Goal: Transaction & Acquisition: Obtain resource

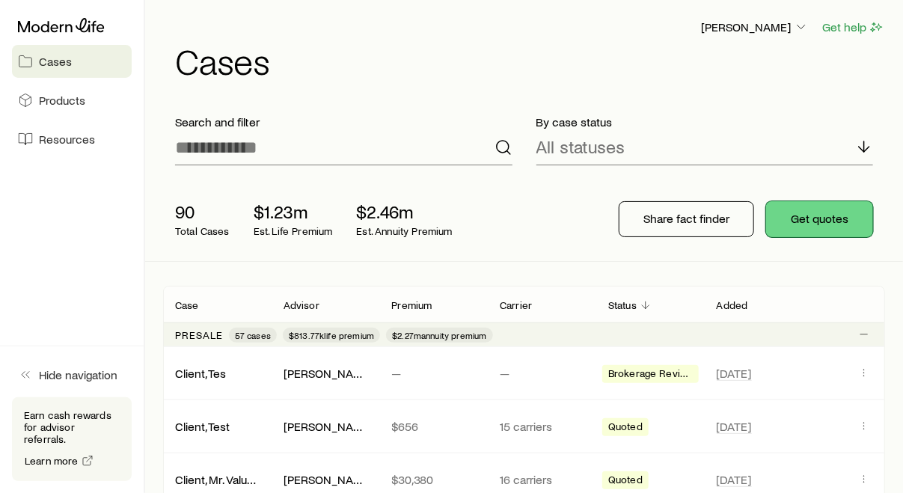
click at [811, 225] on button "Get quotes" at bounding box center [819, 219] width 107 height 36
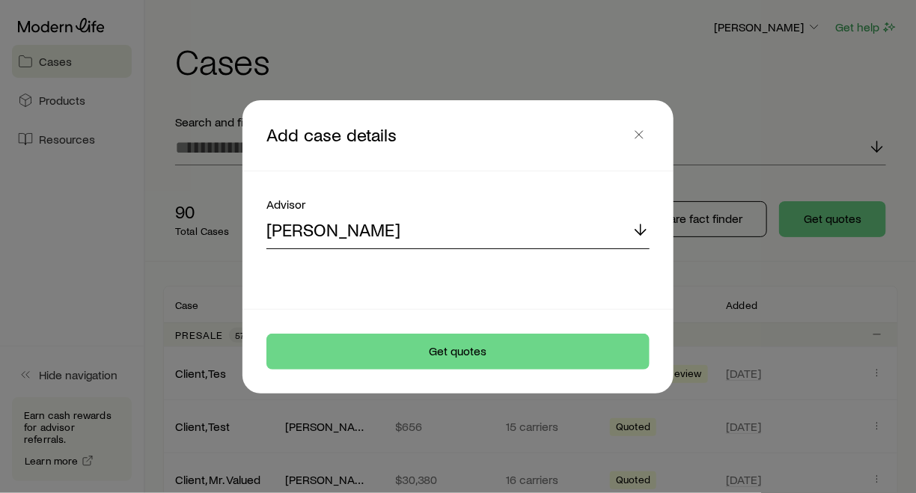
click at [638, 226] on icon at bounding box center [641, 230] width 18 height 18
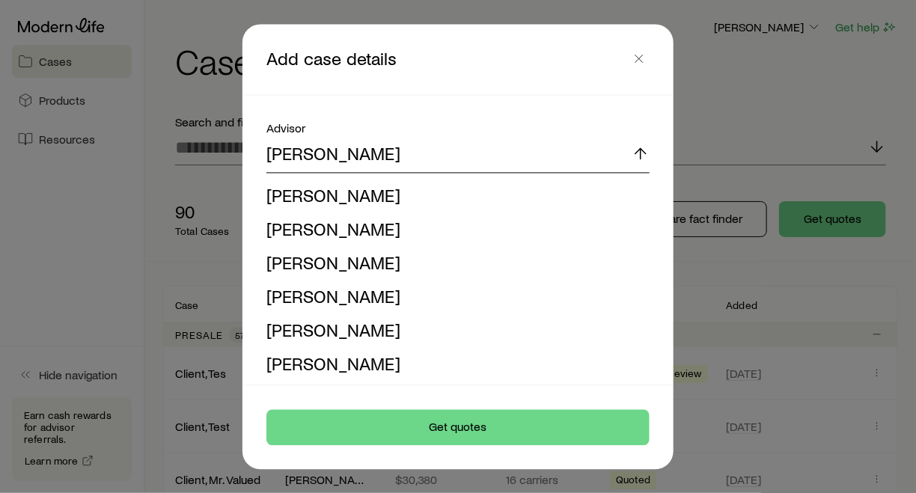
click at [524, 138] on div "[PERSON_NAME]" at bounding box center [457, 155] width 383 height 36
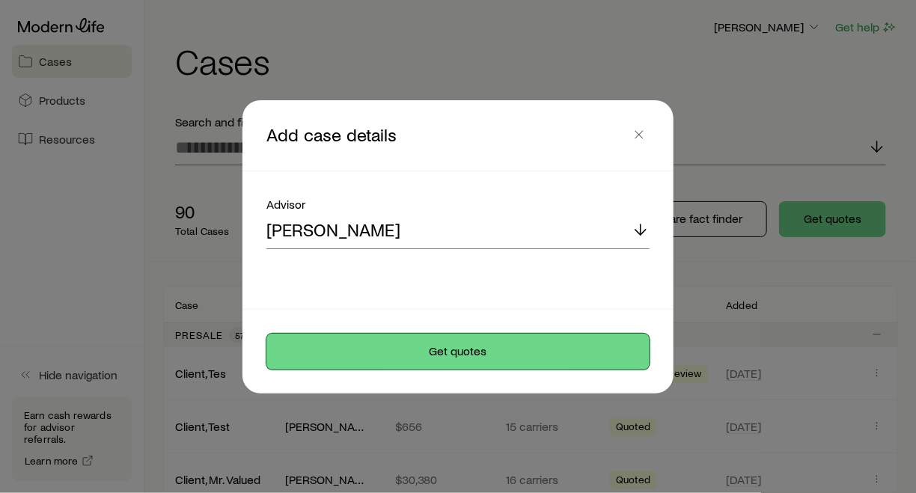
click at [469, 353] on button "Get quotes" at bounding box center [457, 352] width 383 height 36
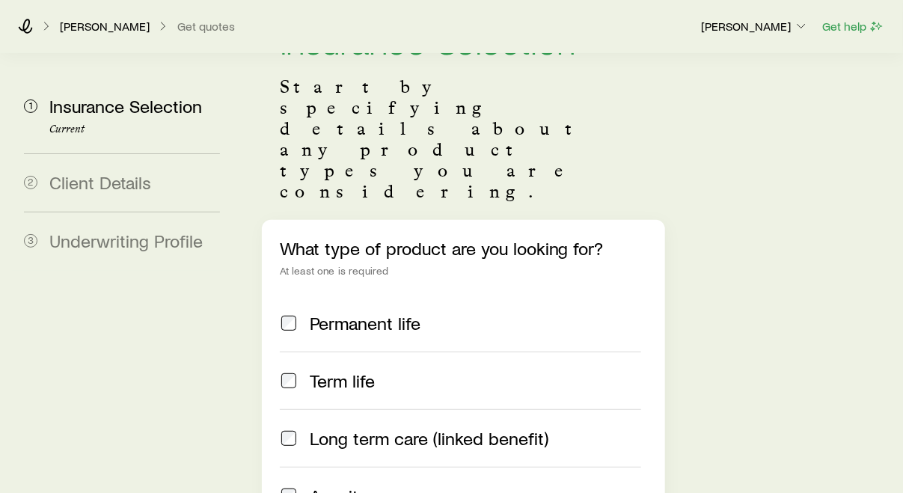
scroll to position [83, 0]
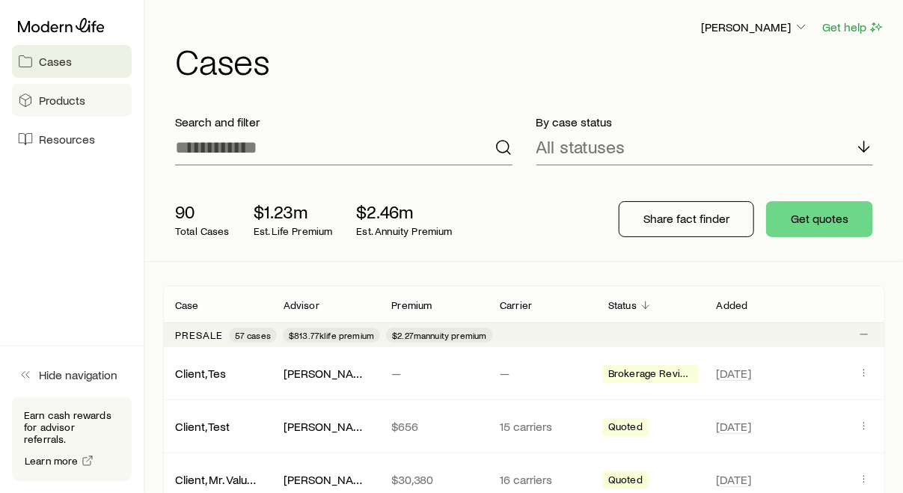
click at [58, 103] on span "Products" at bounding box center [62, 100] width 46 height 15
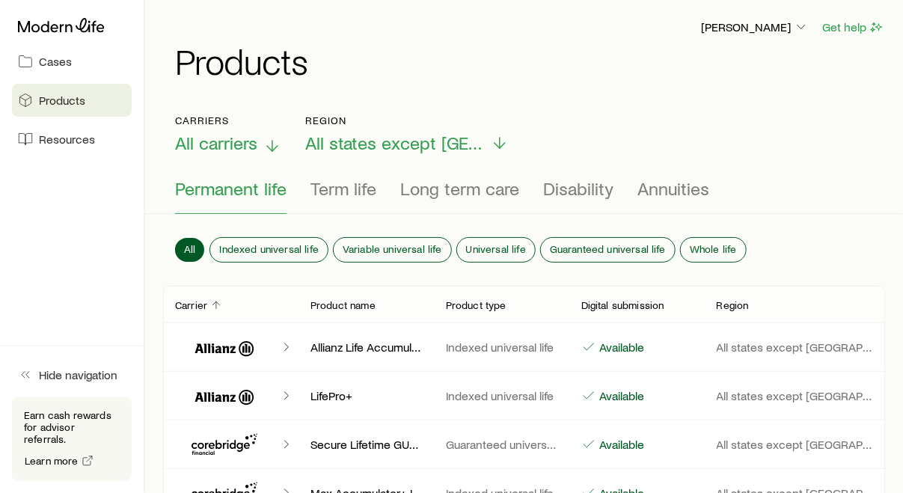
click at [272, 148] on line at bounding box center [272, 146] width 0 height 10
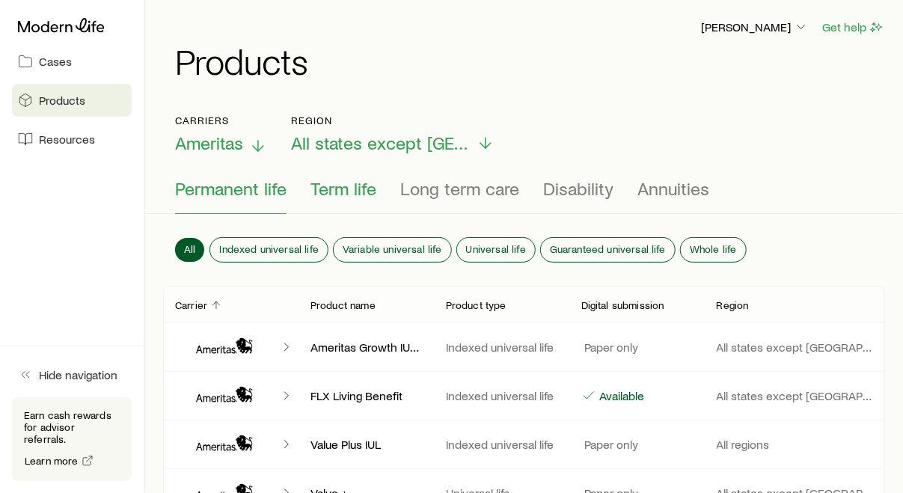
click at [344, 186] on span "Term life" at bounding box center [344, 188] width 66 height 21
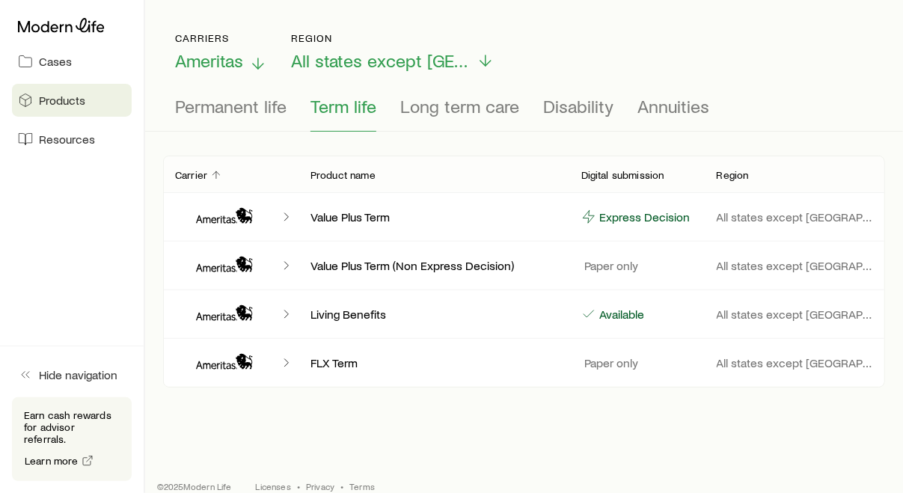
scroll to position [100, 0]
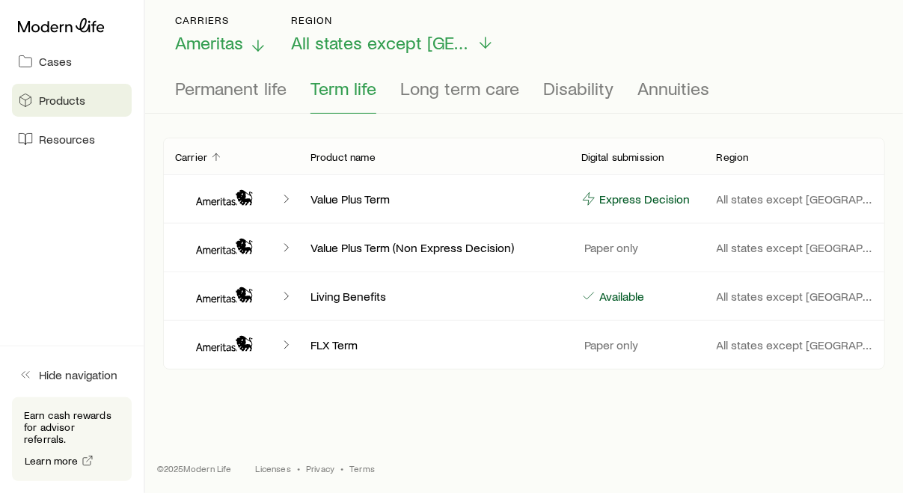
click at [287, 197] on icon "Client cases" at bounding box center [286, 199] width 15 height 15
click at [222, 202] on icon "Client cases" at bounding box center [225, 199] width 90 height 36
click at [372, 198] on p "Value Plus Term" at bounding box center [434, 199] width 247 height 15
click at [287, 342] on polyline "Client cases" at bounding box center [286, 344] width 4 height 7
click at [217, 337] on icon "Client cases" at bounding box center [225, 345] width 90 height 36
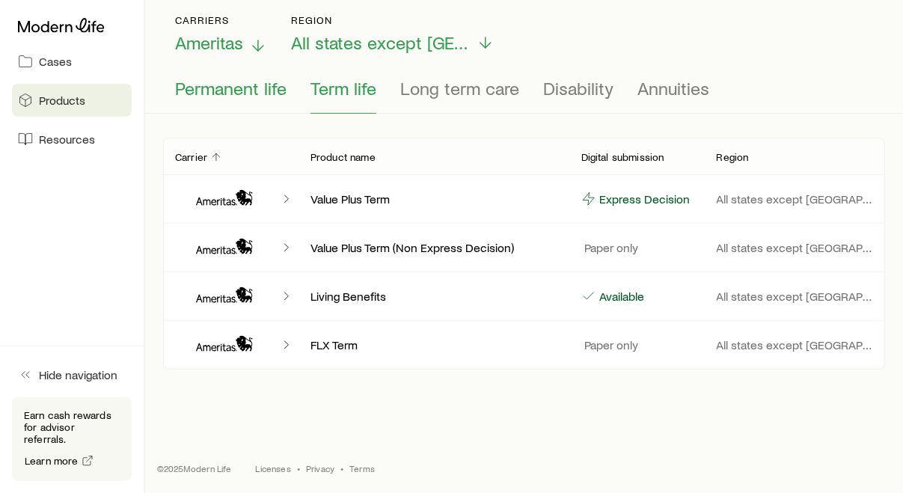
click at [219, 91] on span "Permanent life" at bounding box center [231, 88] width 112 height 21
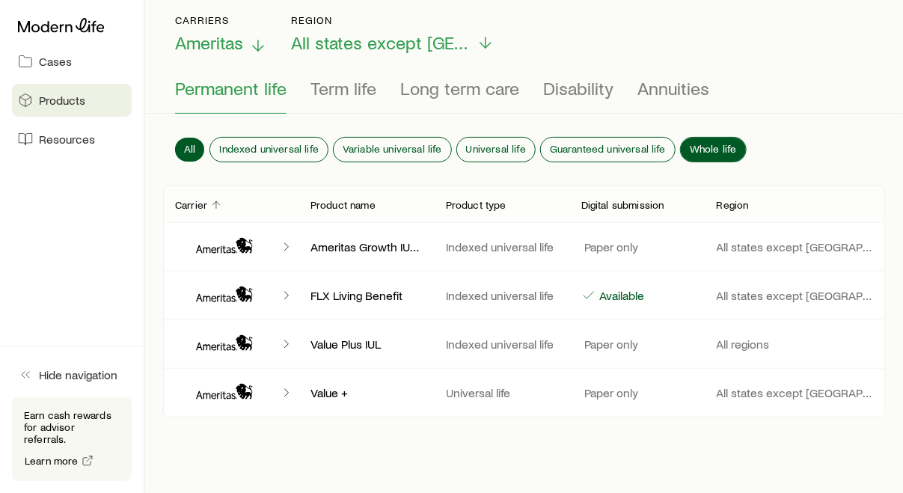
click at [690, 143] on span "Whole life" at bounding box center [713, 149] width 47 height 12
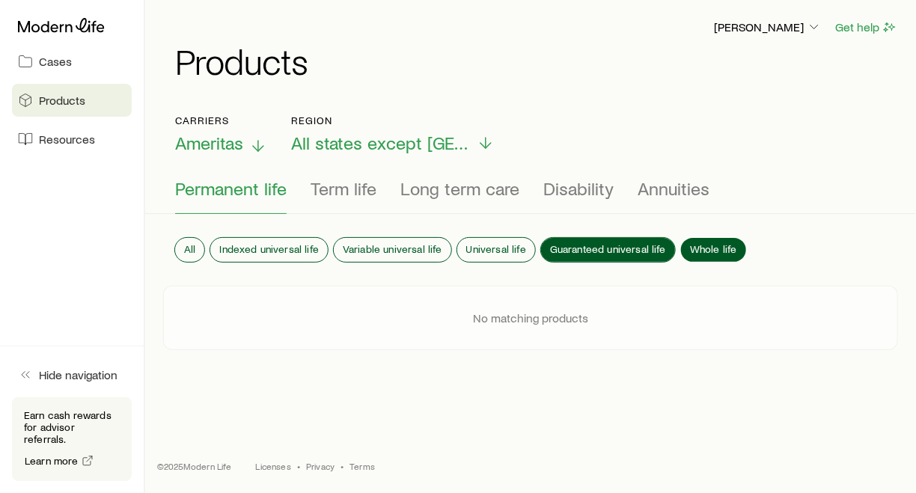
click at [563, 243] on span "Guaranteed universal life" at bounding box center [608, 249] width 116 height 12
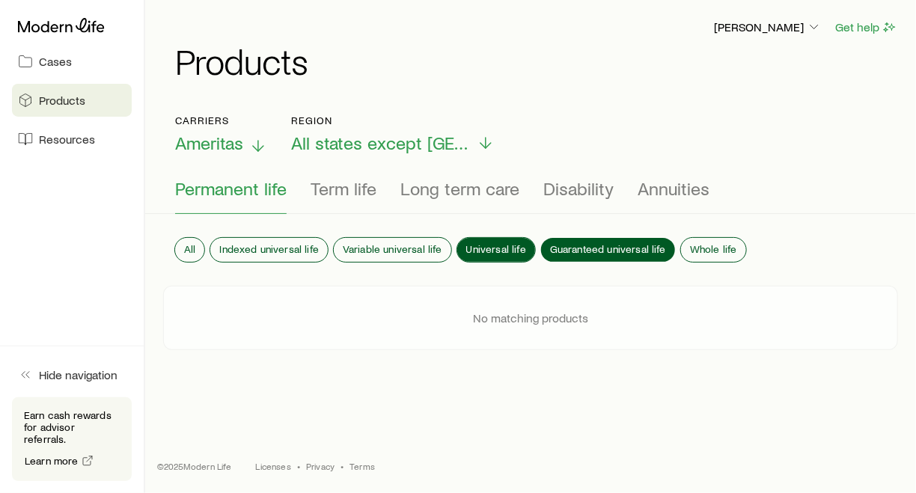
click at [492, 243] on span "Universal life" at bounding box center [496, 249] width 60 height 12
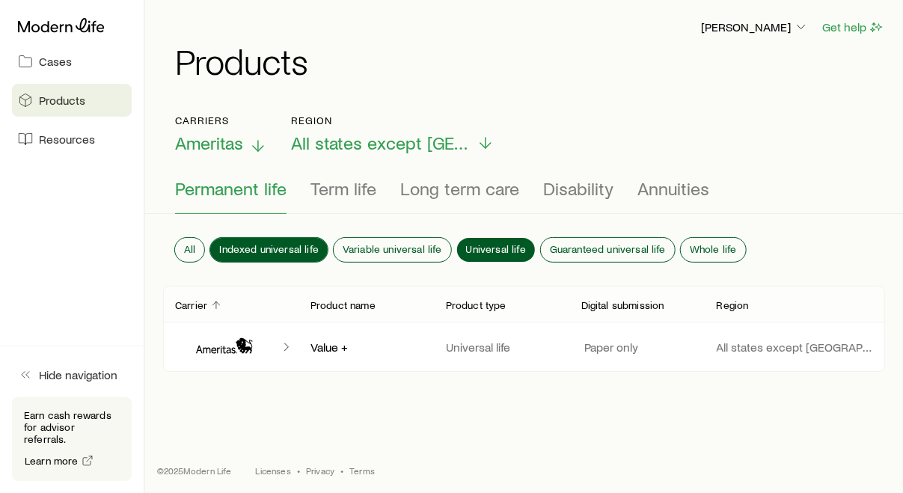
click at [305, 243] on span "Indexed universal life" at bounding box center [269, 249] width 100 height 12
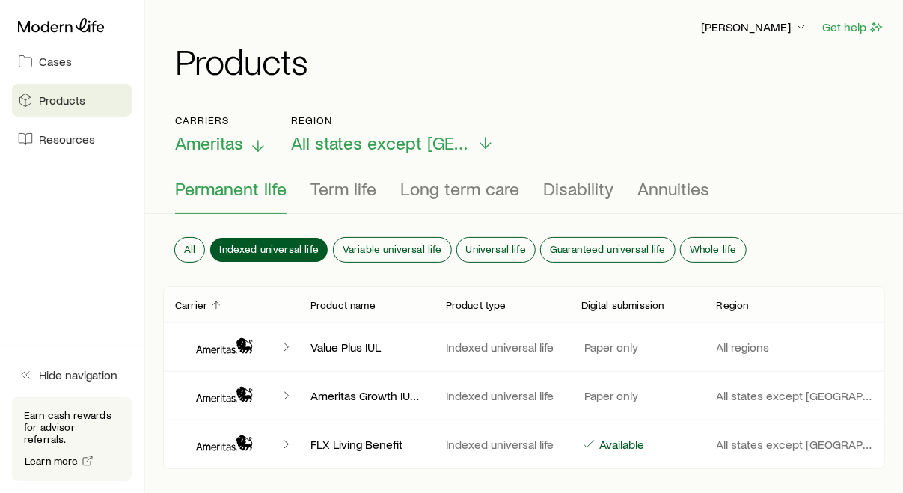
click at [254, 139] on icon at bounding box center [258, 146] width 18 height 18
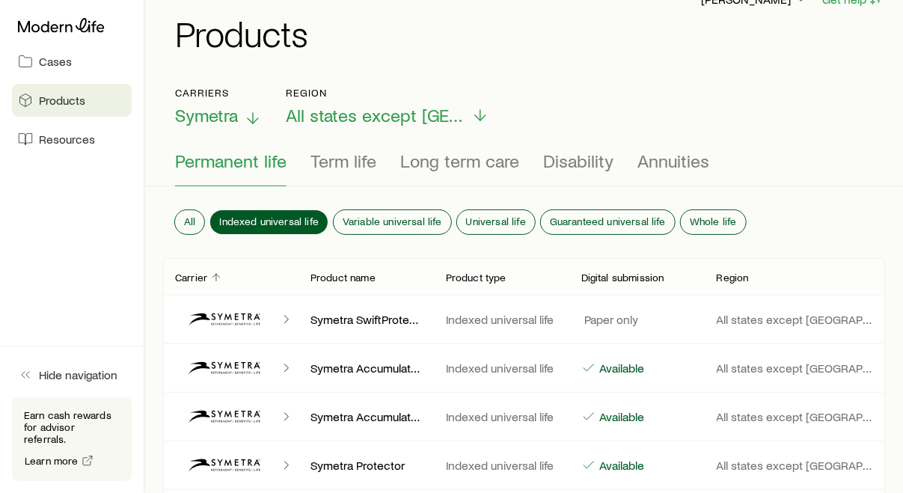
scroll to position [166, 0]
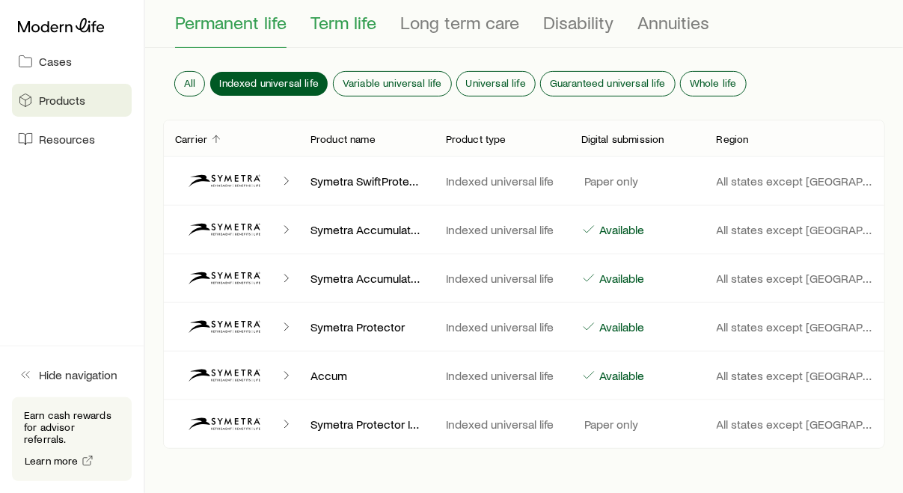
click at [355, 26] on span "Term life" at bounding box center [344, 22] width 66 height 21
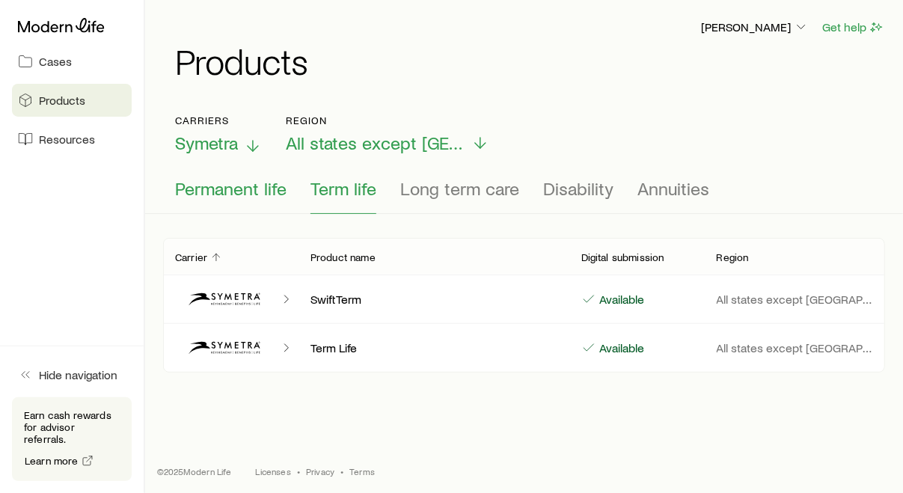
click at [242, 189] on span "Permanent life" at bounding box center [231, 188] width 112 height 21
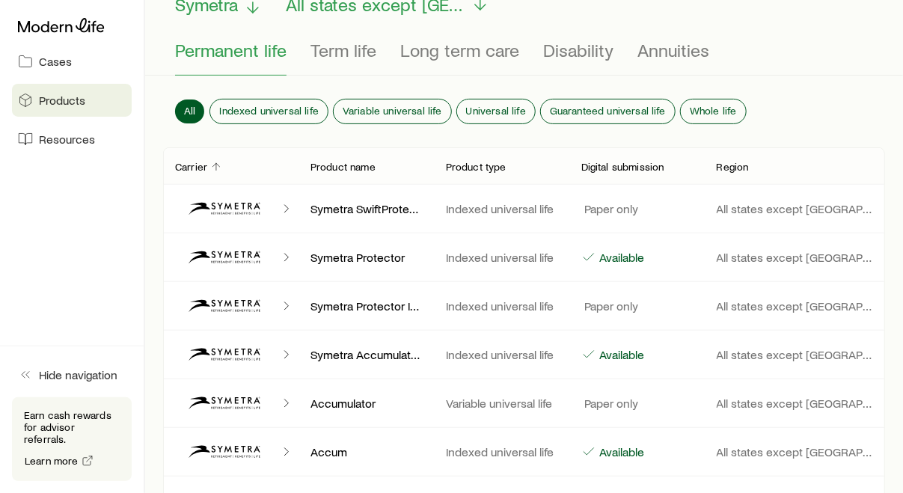
scroll to position [166, 0]
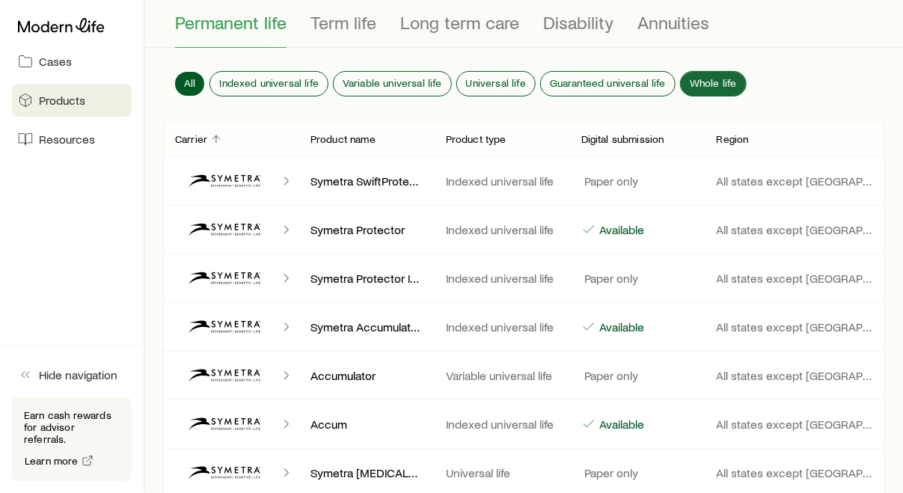
click at [701, 71] on div "All Indexed universal life Variable universal life Universal life Guaranteed un…" at bounding box center [524, 87] width 722 height 66
click at [700, 77] on span "Whole life" at bounding box center [713, 83] width 47 height 12
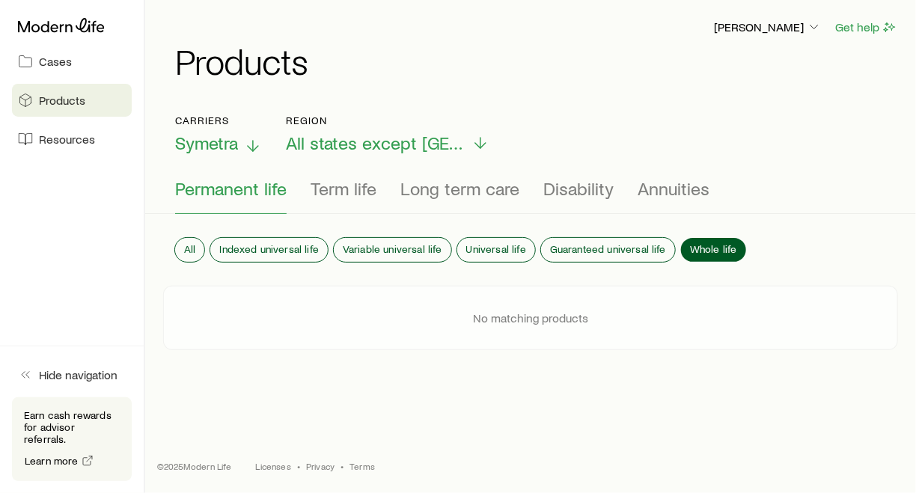
click at [260, 192] on span "Permanent life" at bounding box center [231, 188] width 112 height 21
click at [342, 192] on span "Term life" at bounding box center [344, 188] width 66 height 21
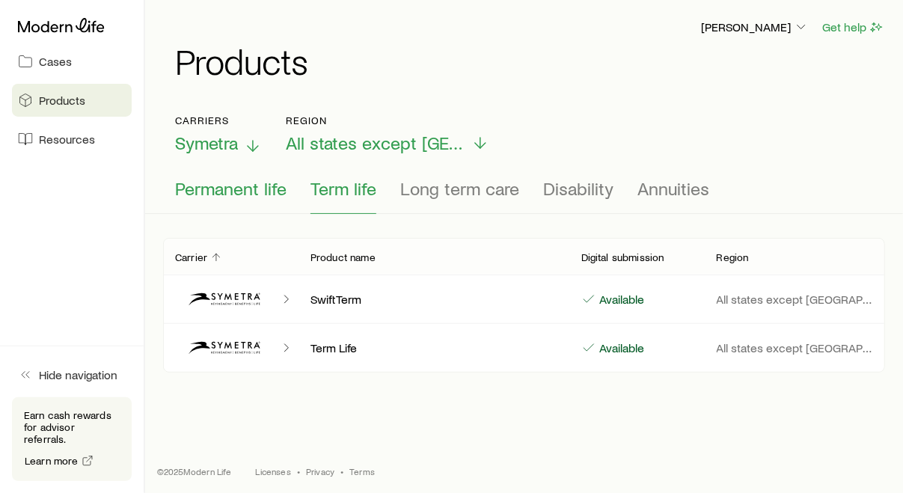
click at [255, 191] on span "Permanent life" at bounding box center [231, 188] width 112 height 21
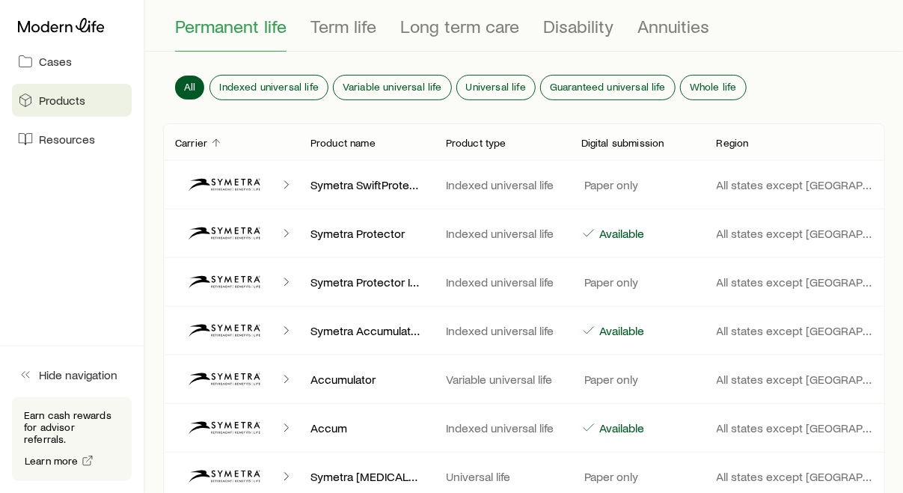
scroll to position [83, 0]
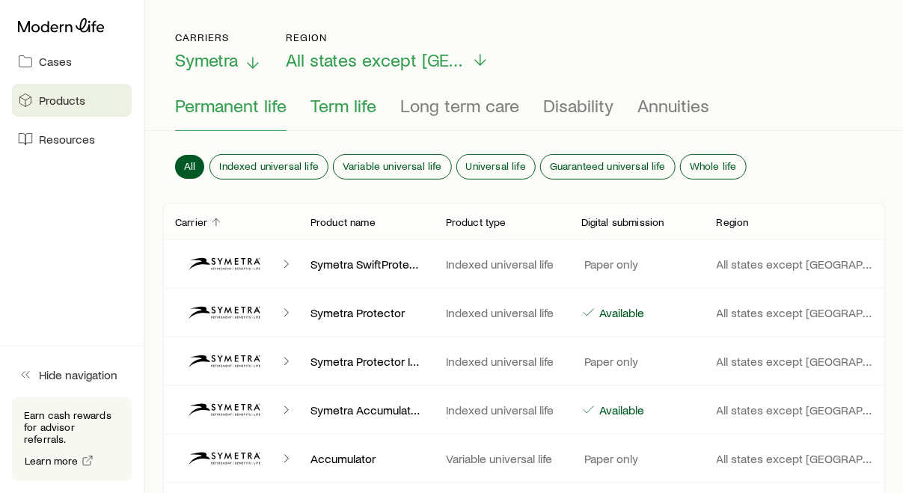
click at [341, 110] on span "Term life" at bounding box center [344, 105] width 66 height 21
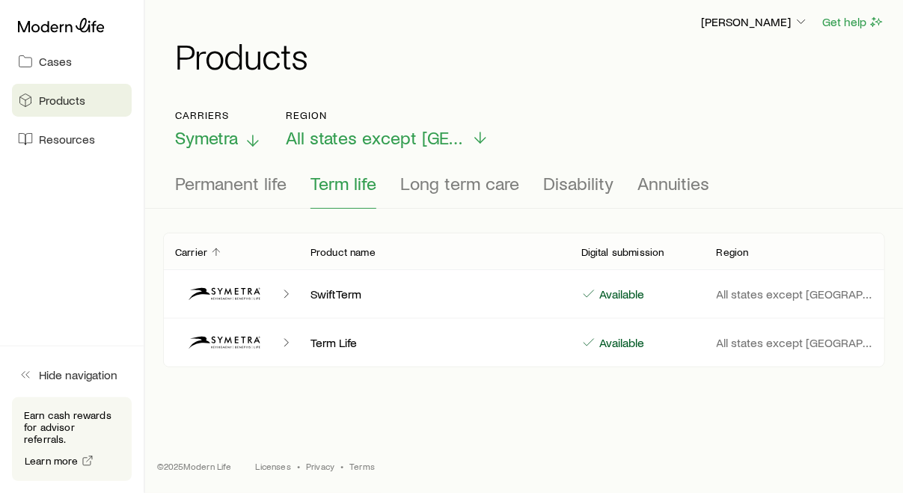
scroll to position [4, 0]
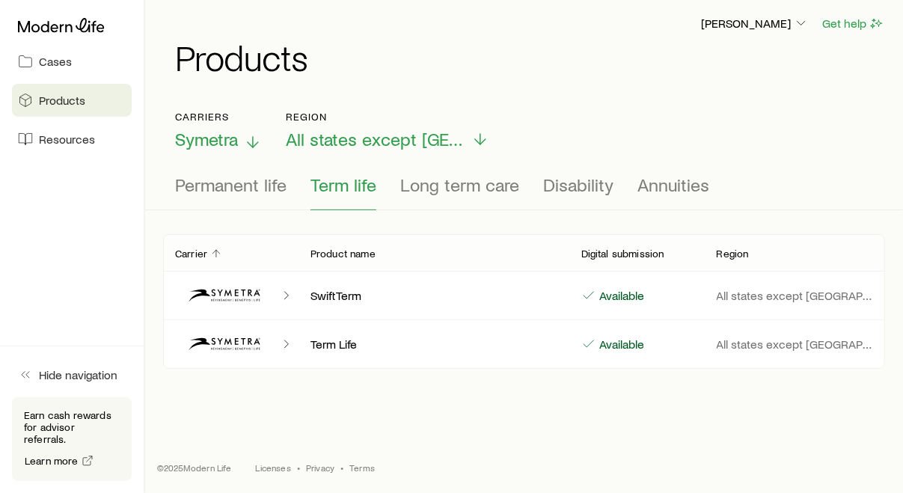
click at [287, 293] on icon "Client cases" at bounding box center [286, 295] width 15 height 15
click at [228, 291] on icon "Client cases" at bounding box center [225, 296] width 90 height 36
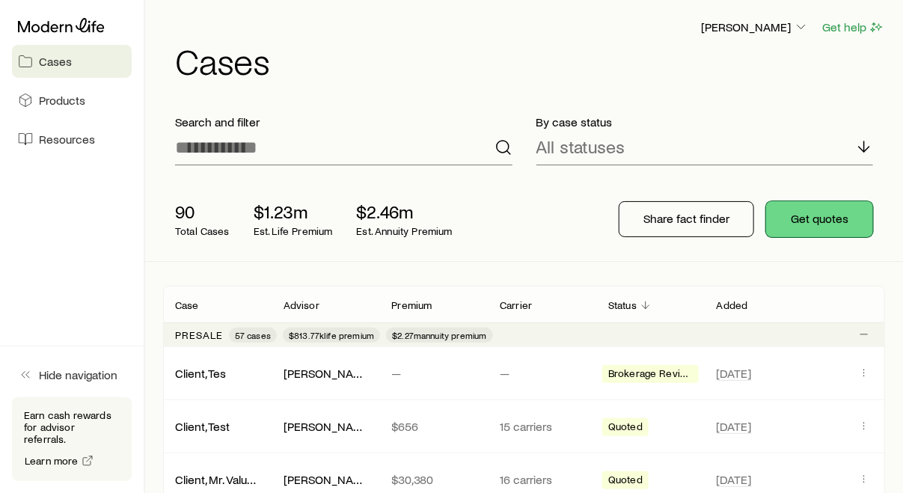
click at [819, 216] on button "Get quotes" at bounding box center [819, 219] width 107 height 36
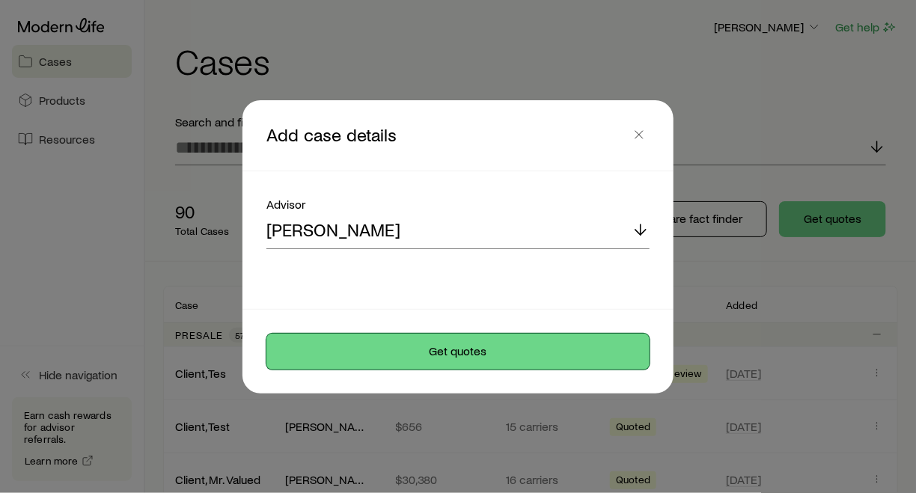
click at [463, 353] on button "Get quotes" at bounding box center [457, 352] width 383 height 36
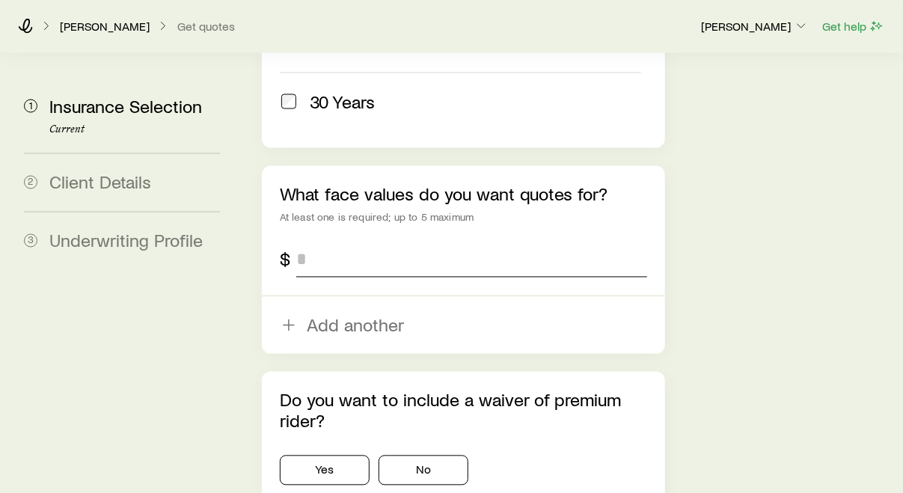
scroll to position [998, 0]
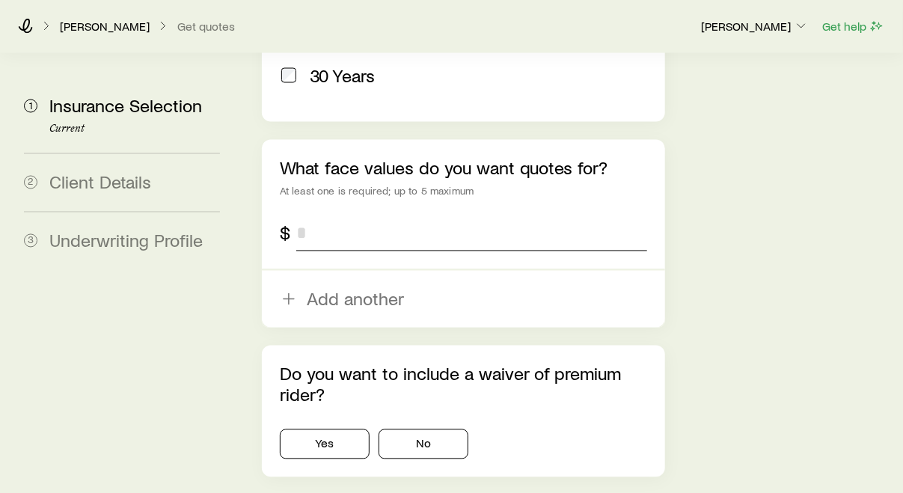
click at [325, 216] on input "tel" at bounding box center [471, 234] width 351 height 36
type input "*******"
click at [445, 430] on button "No" at bounding box center [424, 445] width 90 height 30
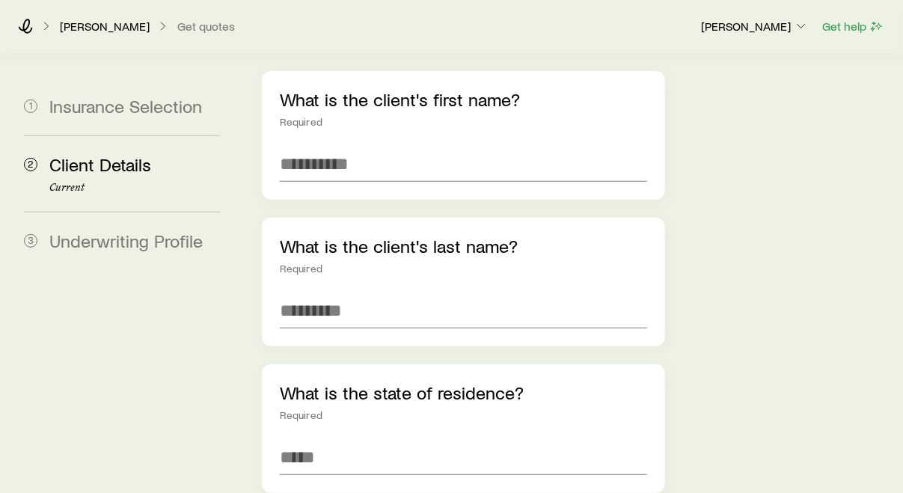
scroll to position [166, 0]
click at [367, 145] on input "text" at bounding box center [463, 163] width 367 height 36
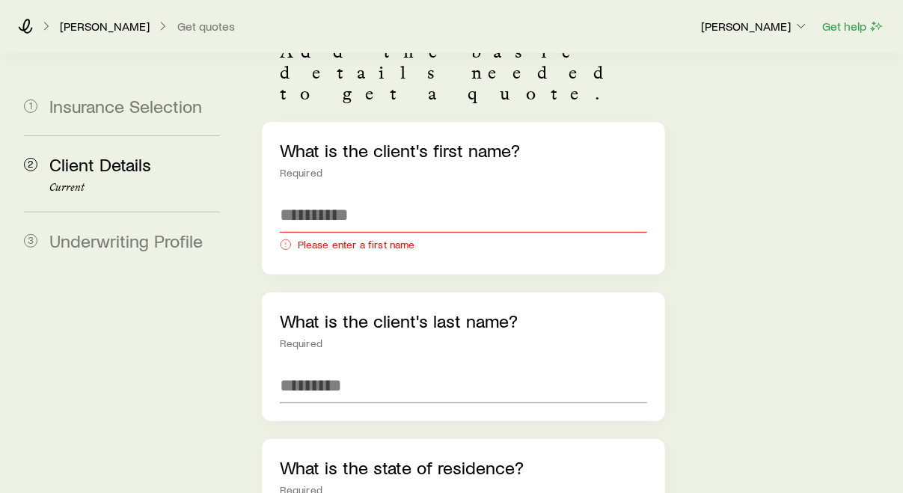
scroll to position [83, 0]
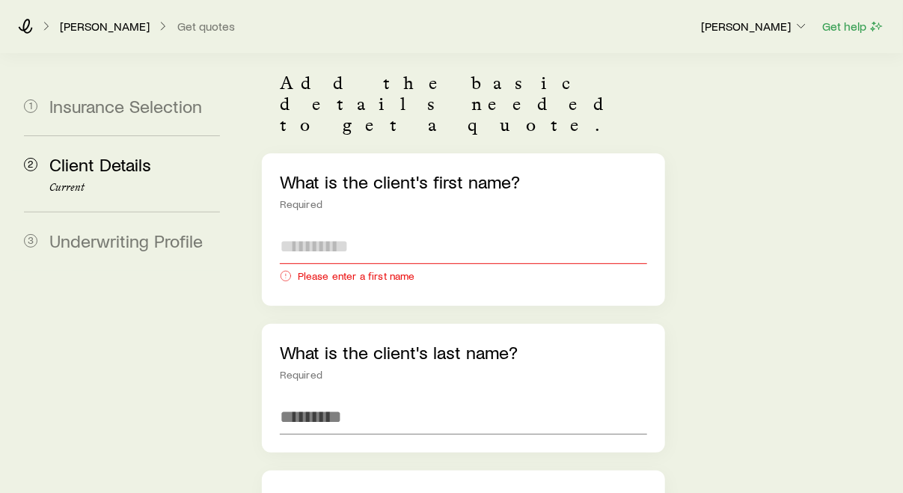
click at [415, 228] on input "text" at bounding box center [463, 246] width 367 height 36
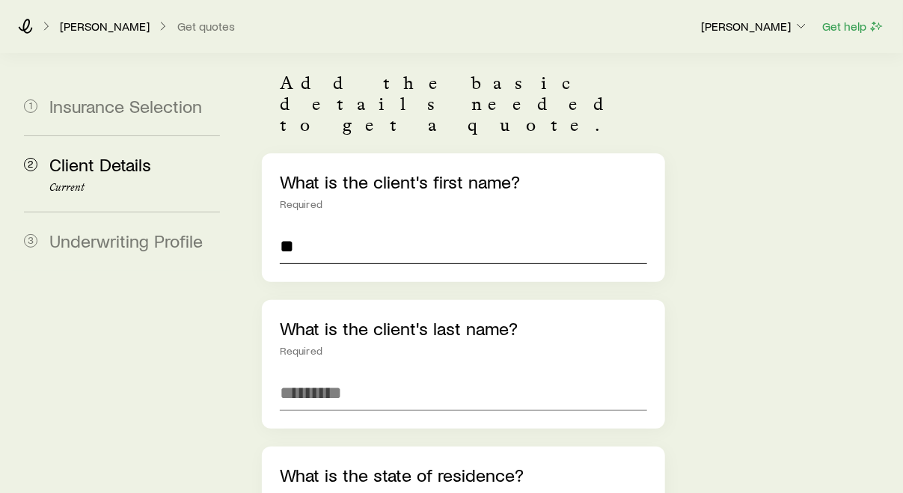
type input "*"
type input "***"
type input "******"
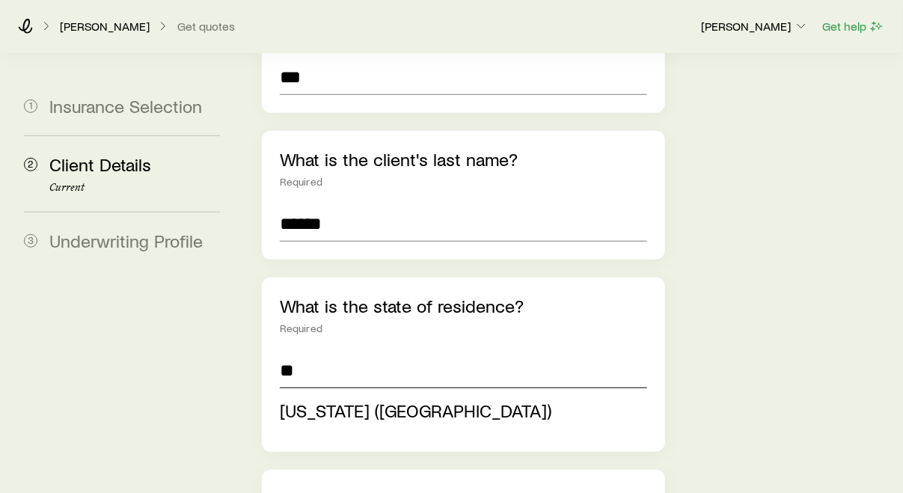
scroll to position [271, 0]
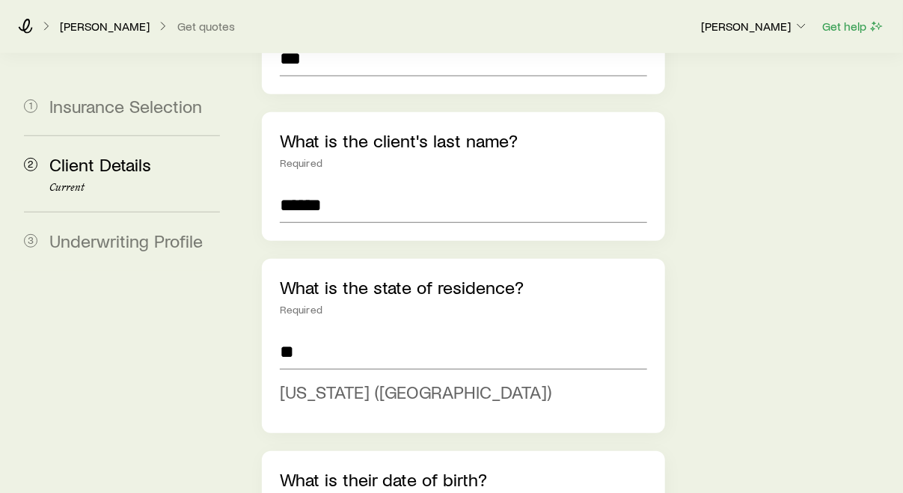
click at [324, 381] on span "[US_STATE] ([GEOGRAPHIC_DATA])" at bounding box center [416, 392] width 272 height 22
type input "**********"
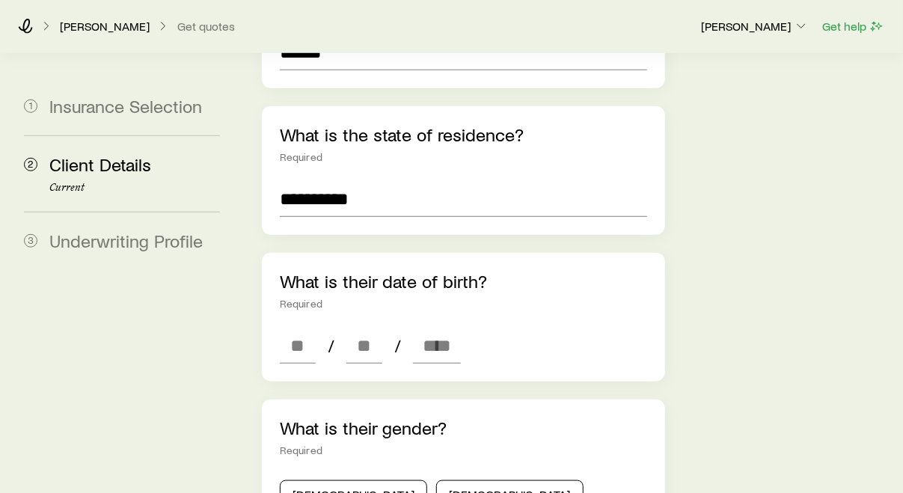
scroll to position [438, 0]
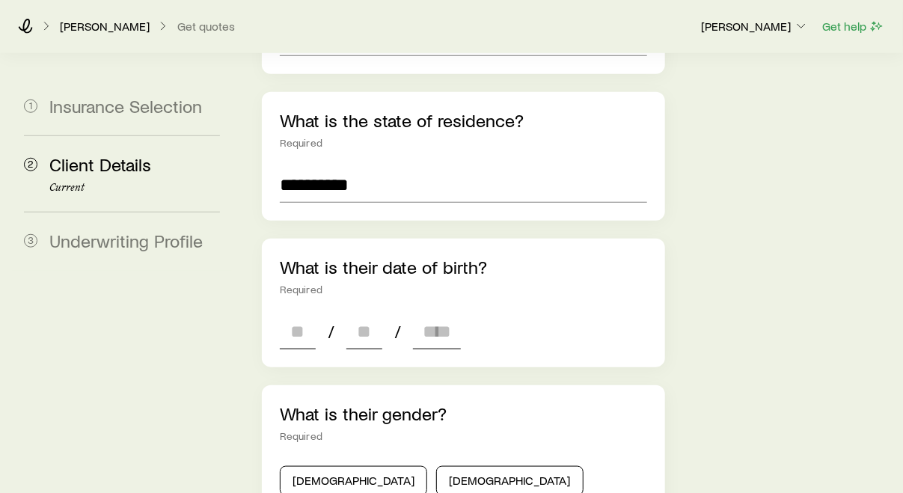
click at [316, 314] on div "/ /" at bounding box center [370, 332] width 181 height 36
click at [314, 314] on input at bounding box center [298, 332] width 36 height 36
type input "**"
type input "****"
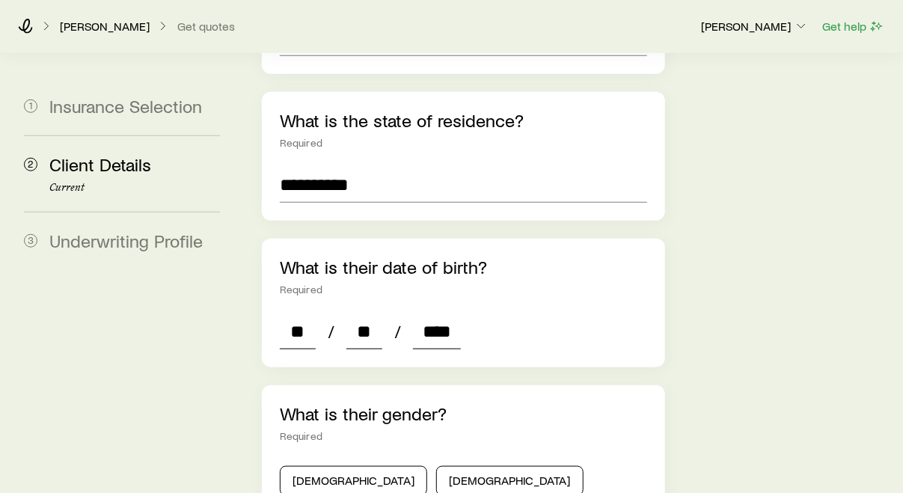
type input "*"
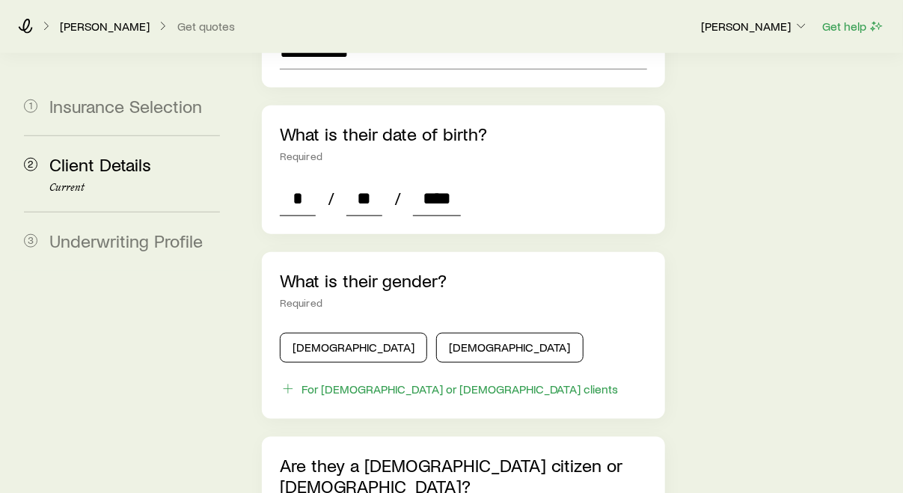
scroll to position [604, 0]
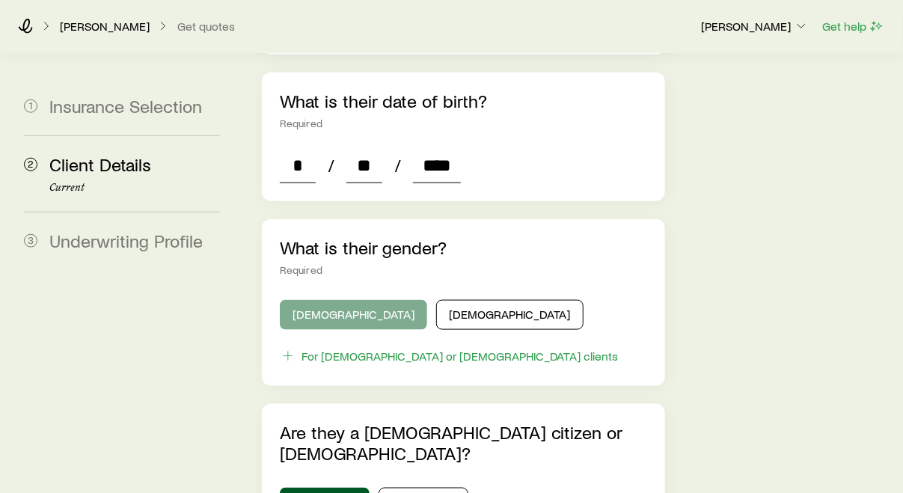
type input "****"
click at [321, 300] on button "[DEMOGRAPHIC_DATA]" at bounding box center [353, 315] width 147 height 30
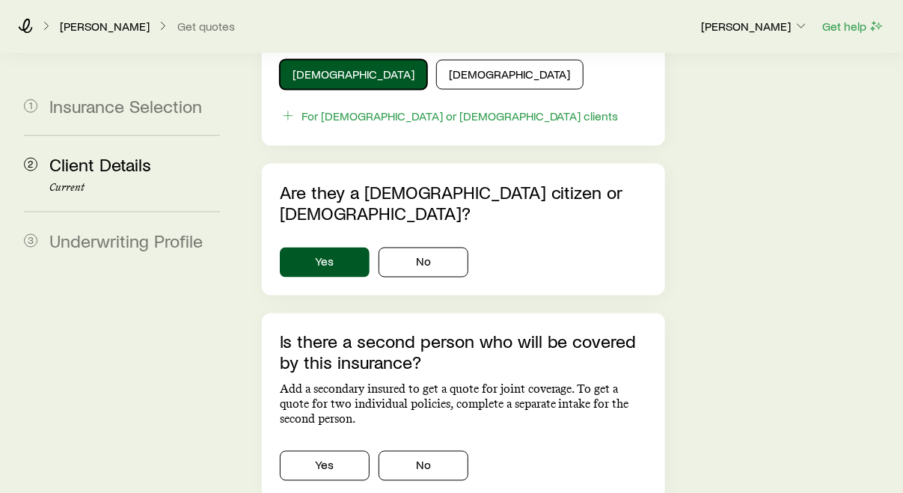
scroll to position [853, 0]
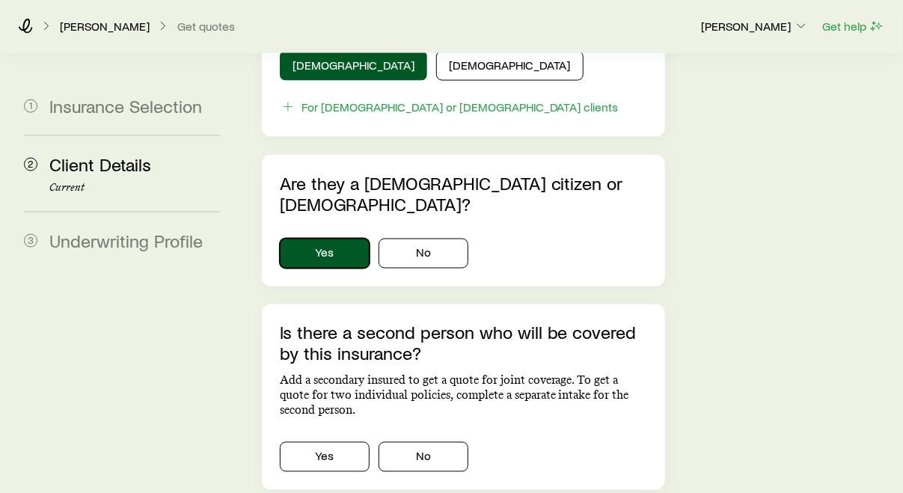
click at [329, 239] on button "Yes" at bounding box center [325, 254] width 90 height 30
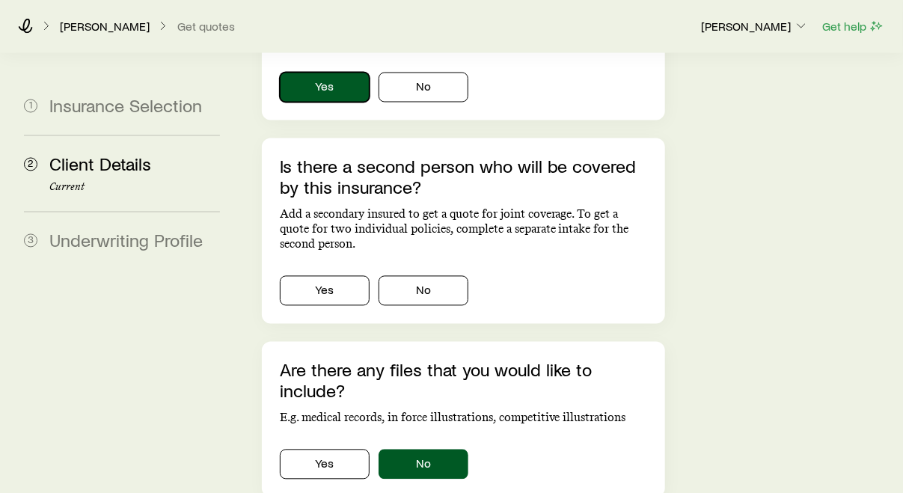
scroll to position [1019, 0]
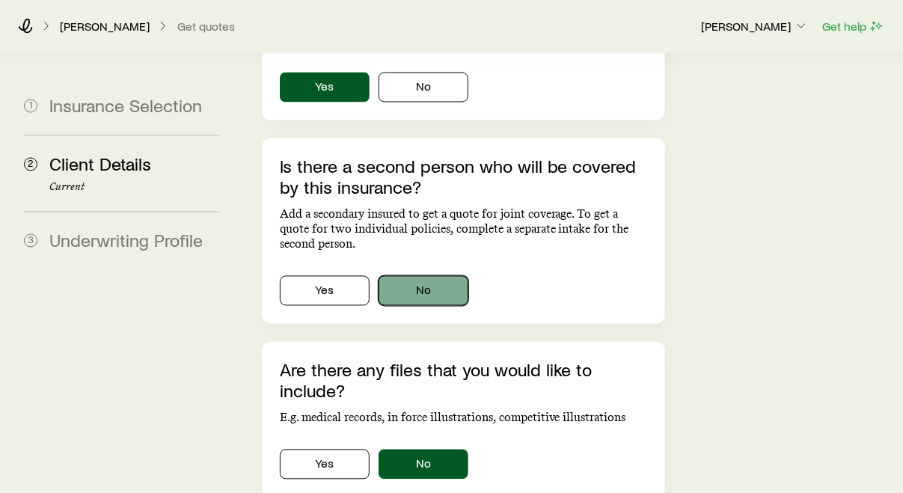
click at [436, 276] on button "No" at bounding box center [424, 291] width 90 height 30
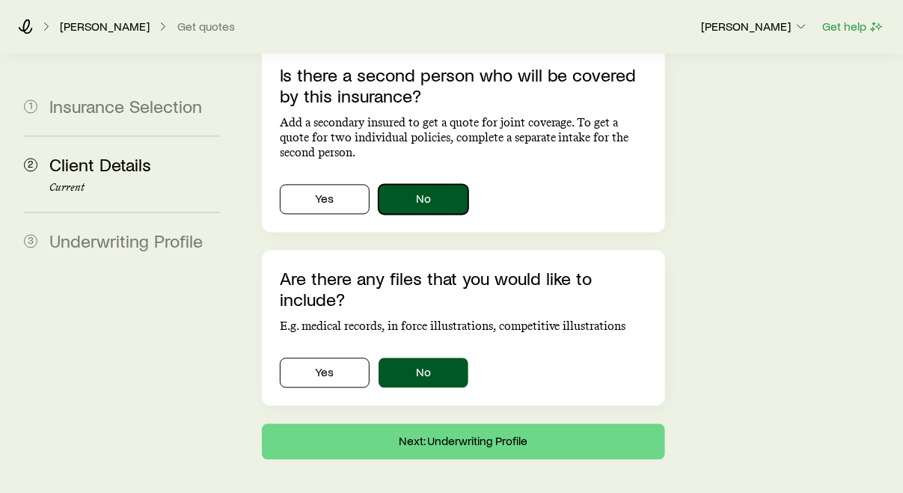
scroll to position [1115, 0]
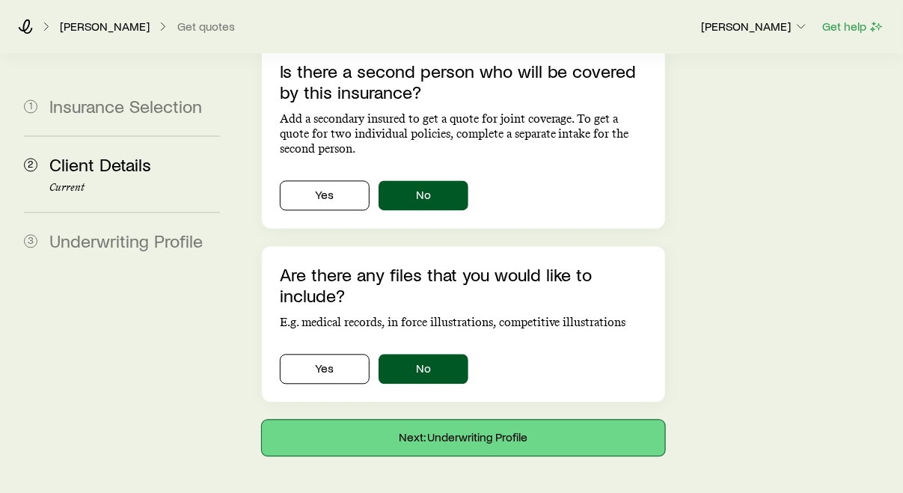
click at [472, 420] on button "Next: Underwriting Profile" at bounding box center [463, 438] width 403 height 36
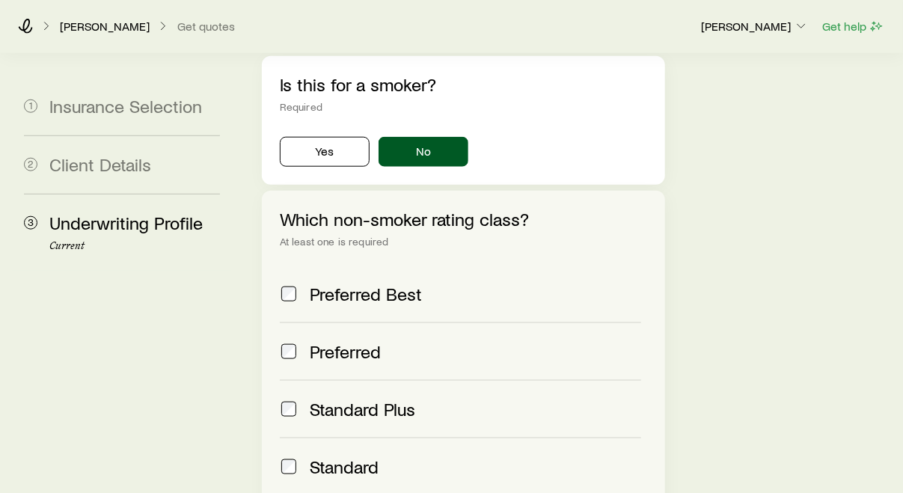
scroll to position [680, 0]
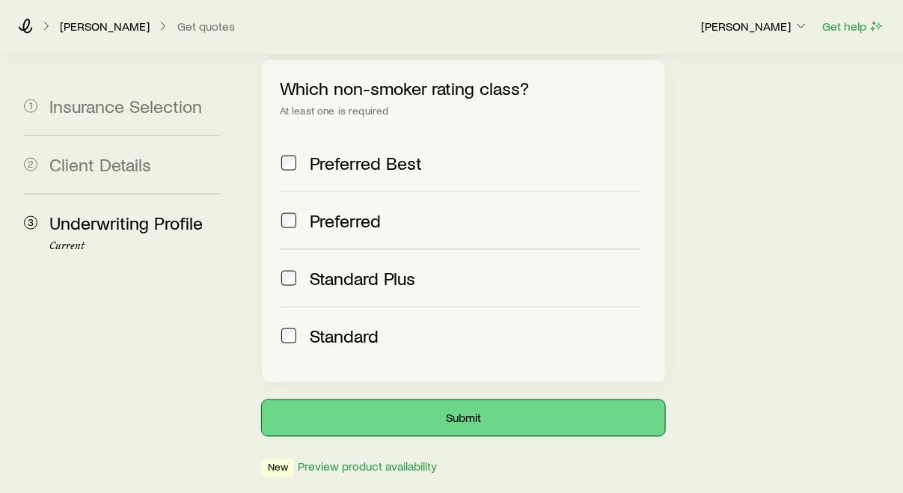
click at [461, 400] on button "Submit" at bounding box center [463, 418] width 403 height 36
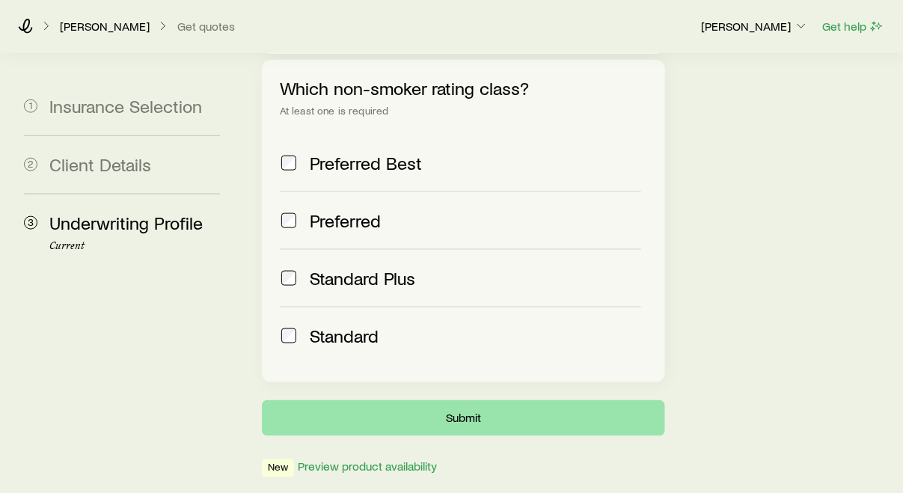
scroll to position [0, 0]
